Goal: Information Seeking & Learning: Learn about a topic

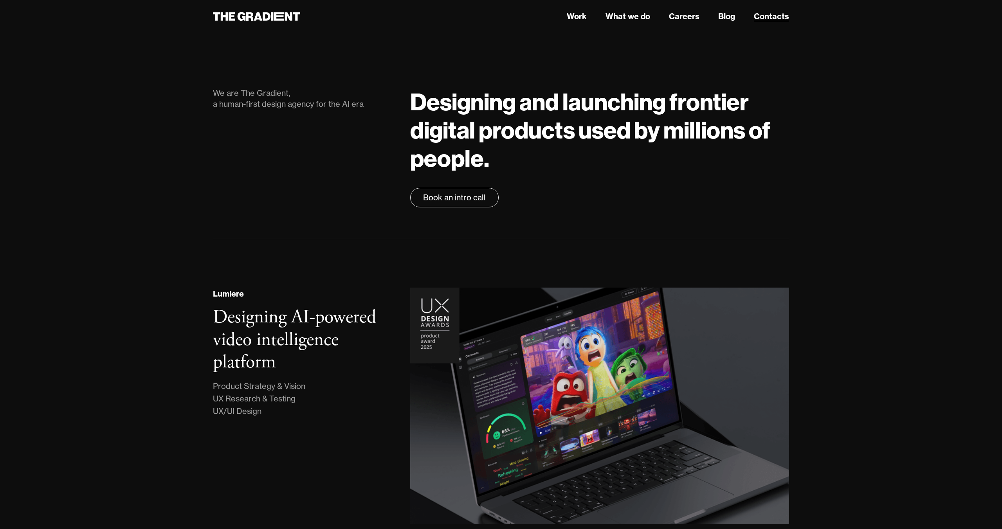
click at [767, 14] on link "Contacts" at bounding box center [771, 17] width 35 height 12
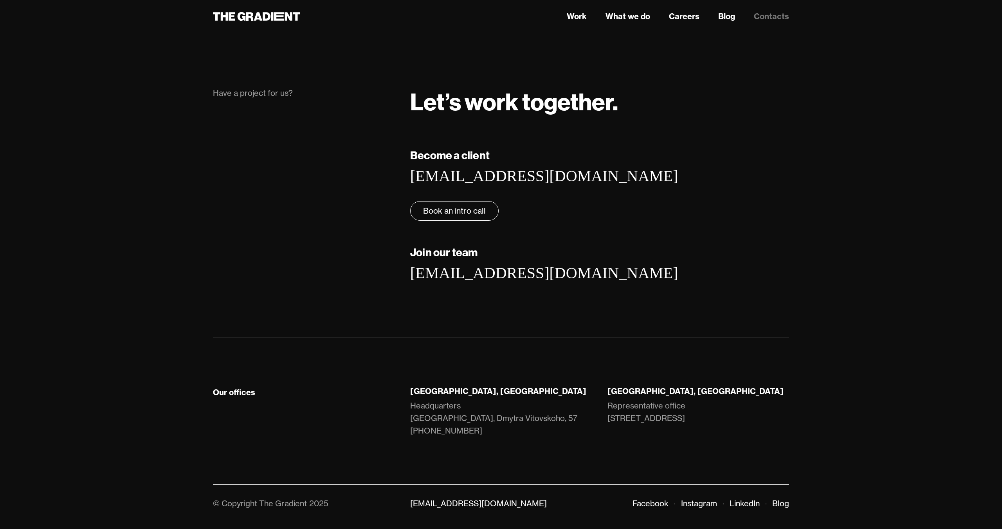
click at [706, 506] on link "Instagram" at bounding box center [699, 504] width 36 height 10
click at [686, 11] on link "Careers" at bounding box center [684, 17] width 31 height 12
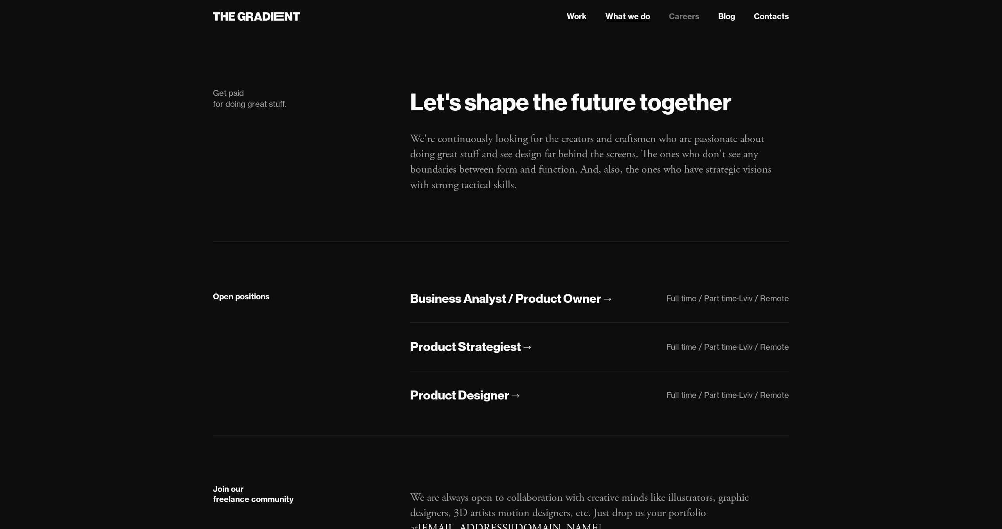
click at [632, 13] on link "What we do" at bounding box center [627, 17] width 45 height 12
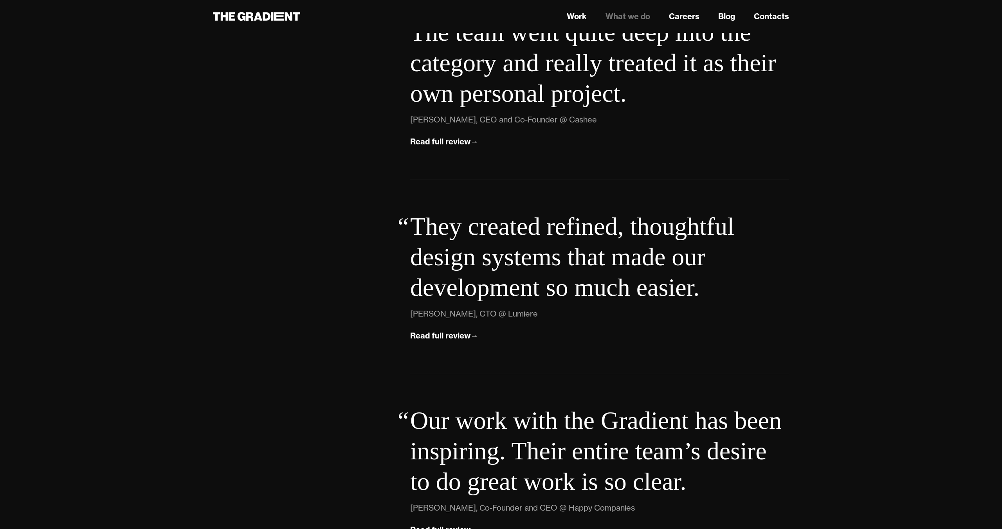
scroll to position [2729, 0]
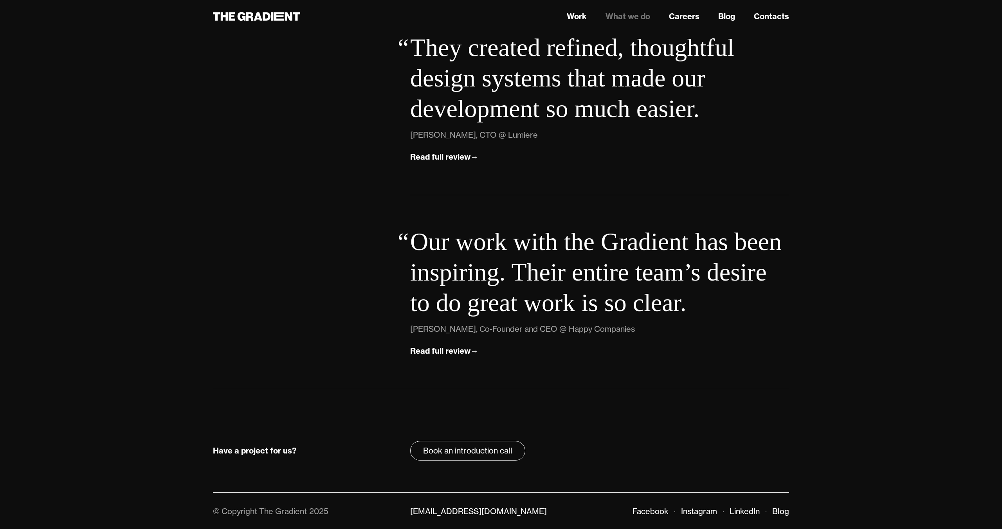
click at [626, 15] on link "What we do" at bounding box center [627, 17] width 45 height 12
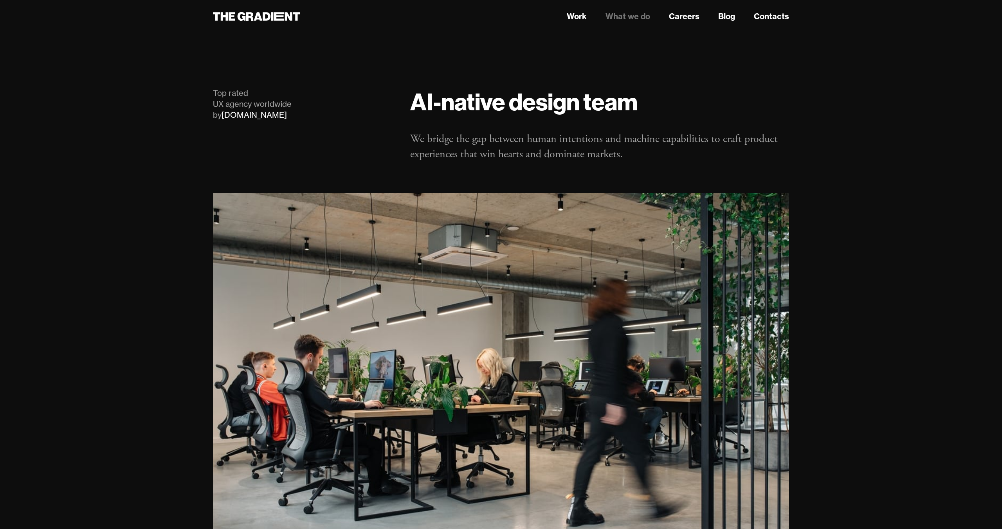
click at [677, 14] on link "Careers" at bounding box center [684, 17] width 31 height 12
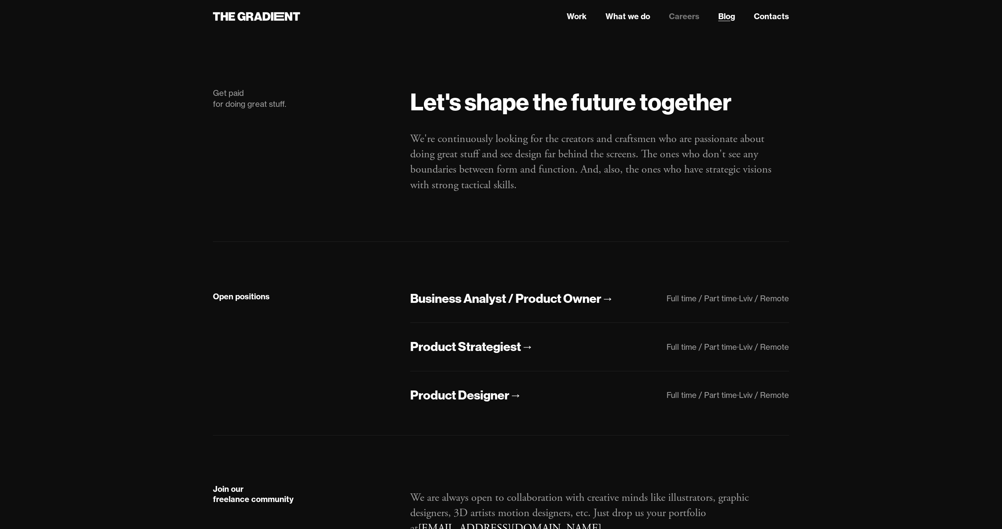
click at [724, 15] on link "Blog" at bounding box center [726, 17] width 17 height 12
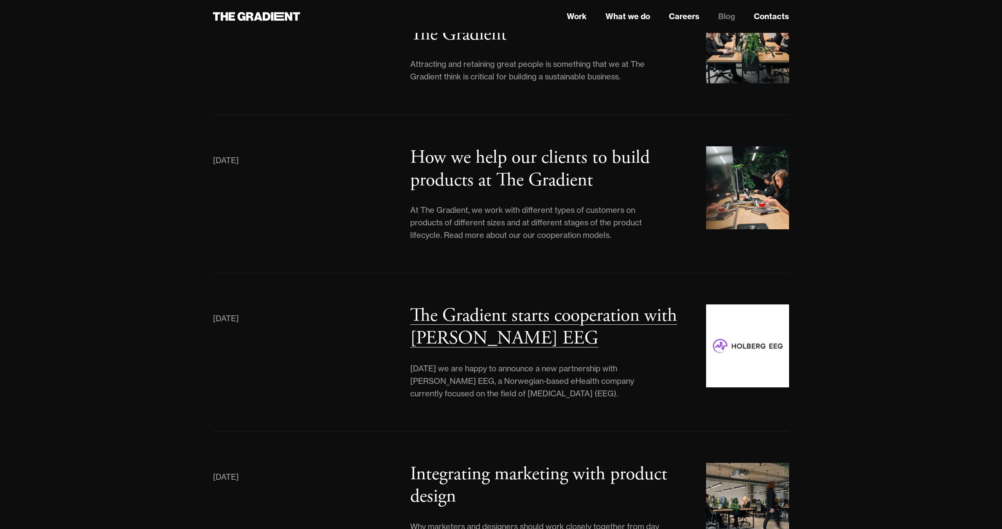
scroll to position [3768, 0]
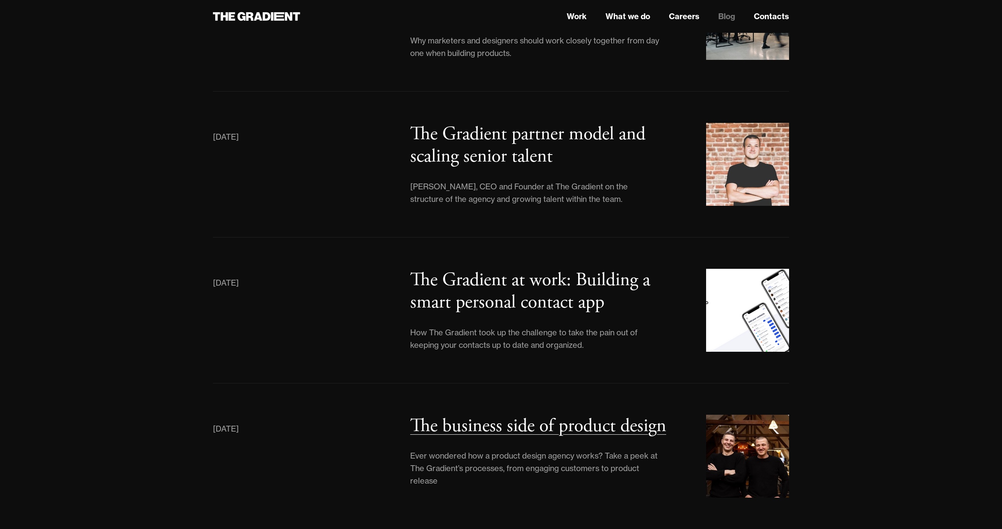
click at [478, 414] on h3 "The business side of product design" at bounding box center [538, 426] width 256 height 24
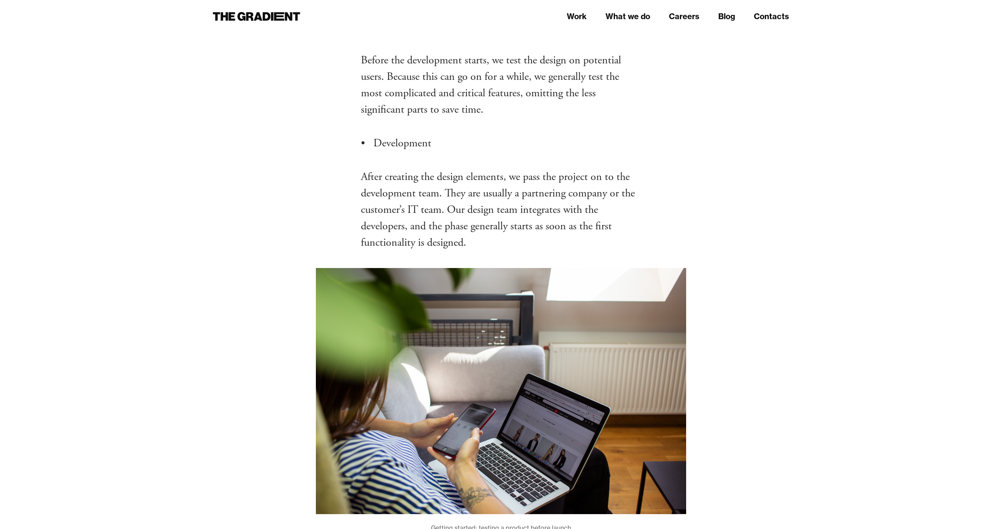
scroll to position [3467, 0]
